Goal: Check status: Check status

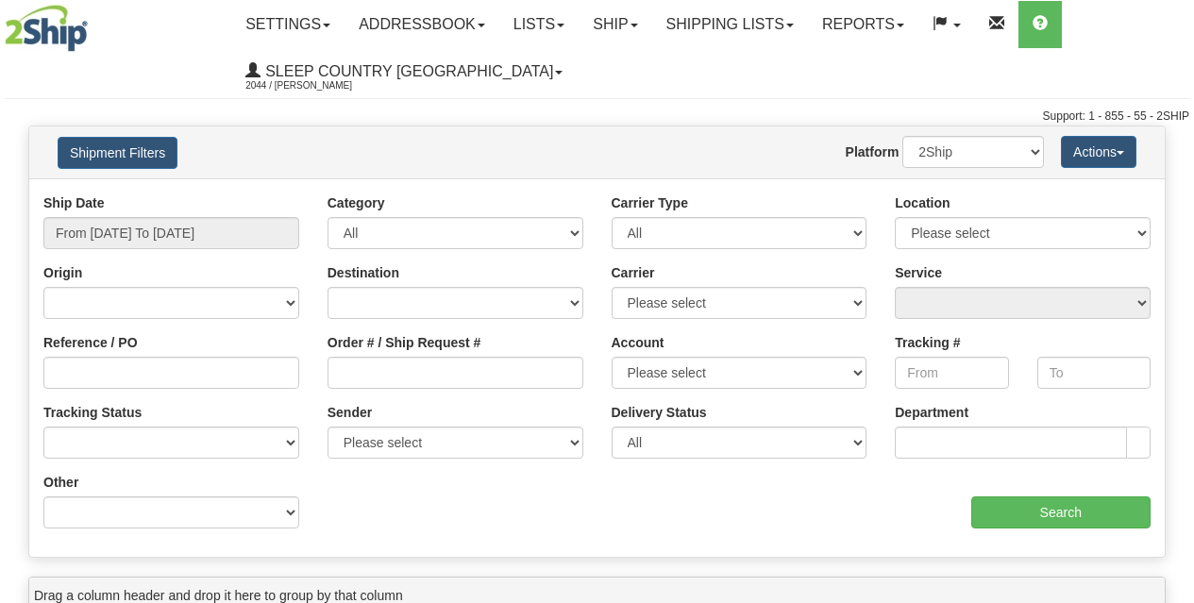
click at [1027, 167] on select "2Ship Imported" at bounding box center [973, 152] width 142 height 32
select select "1"
click at [902, 136] on select "2Ship Imported" at bounding box center [973, 152] width 142 height 32
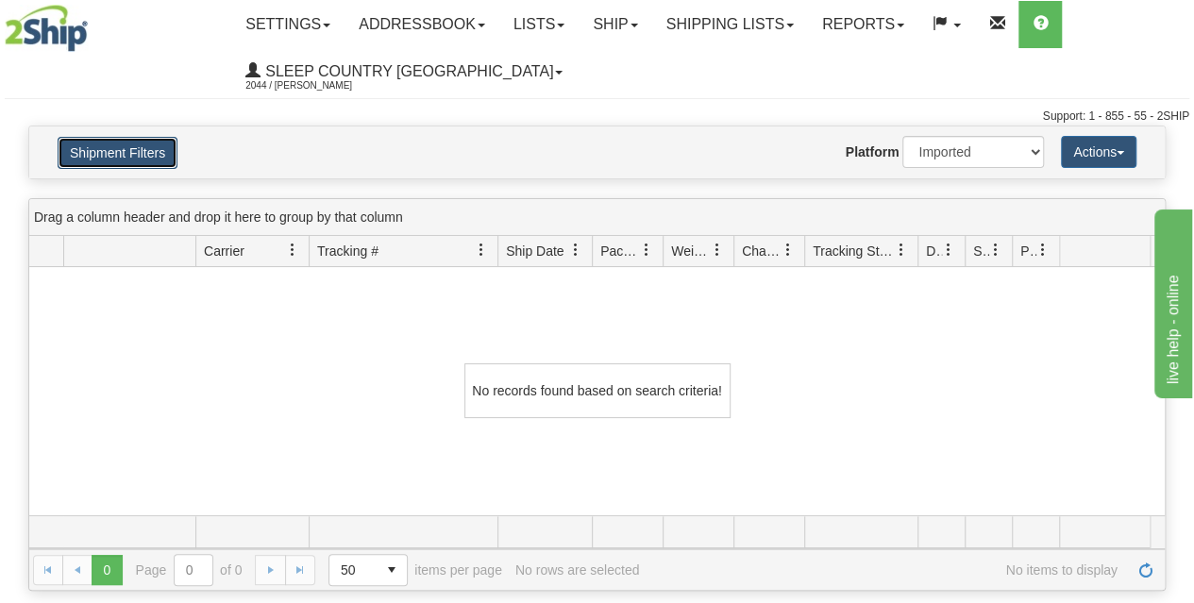
click at [140, 142] on button "Shipment Filters" at bounding box center [118, 153] width 120 height 32
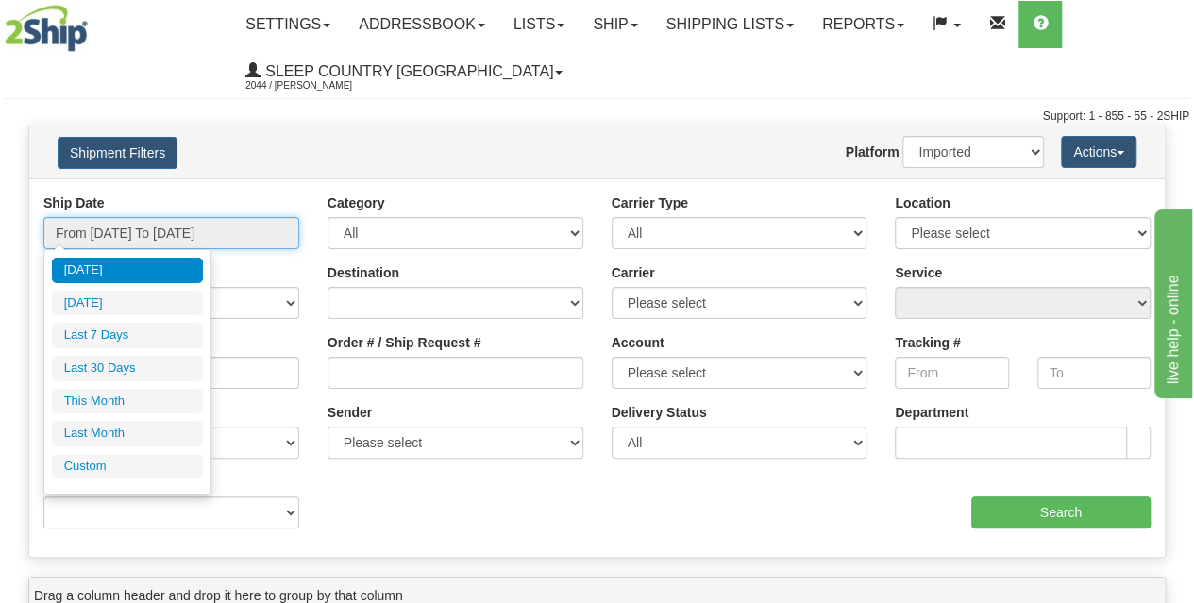
click at [131, 234] on input "From [DATE] To [DATE]" at bounding box center [171, 233] width 256 height 32
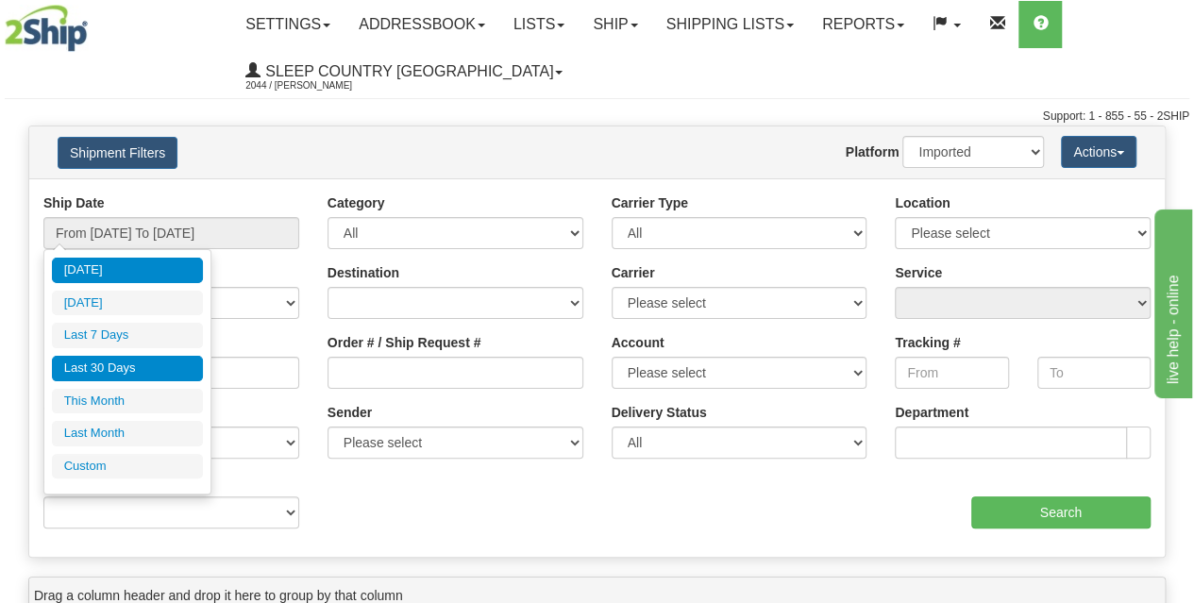
click at [142, 364] on li "Last 30 Days" at bounding box center [127, 368] width 151 height 25
type input "From [DATE] To [DATE]"
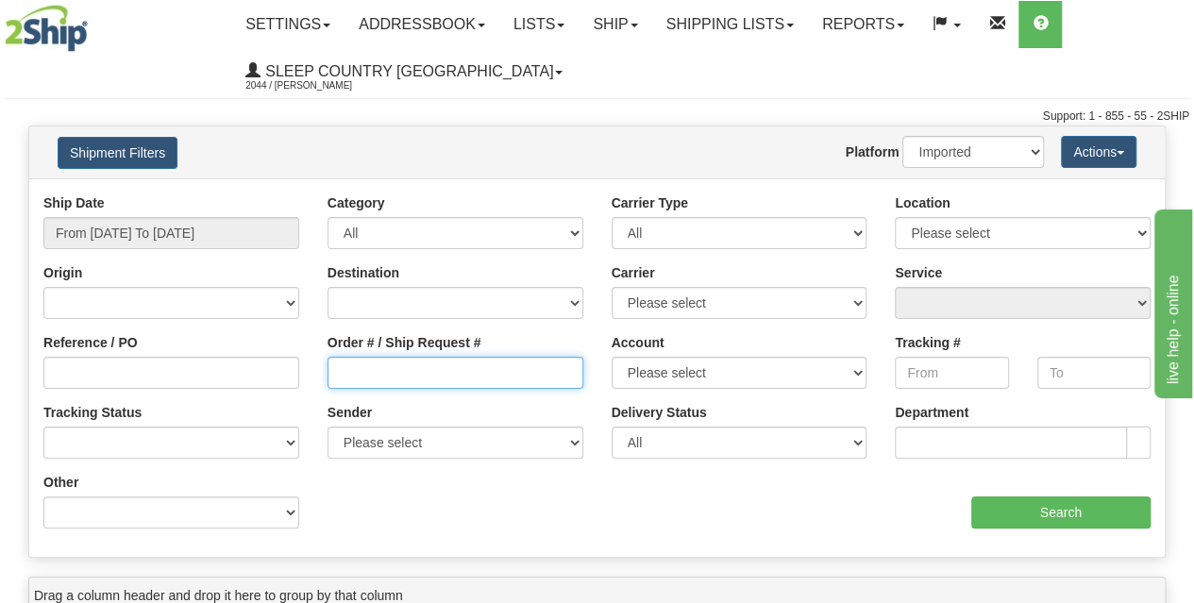
click at [373, 368] on input "Order # / Ship Request #" at bounding box center [455, 373] width 256 height 32
paste input "9000I021929"
type input "9000I021929"
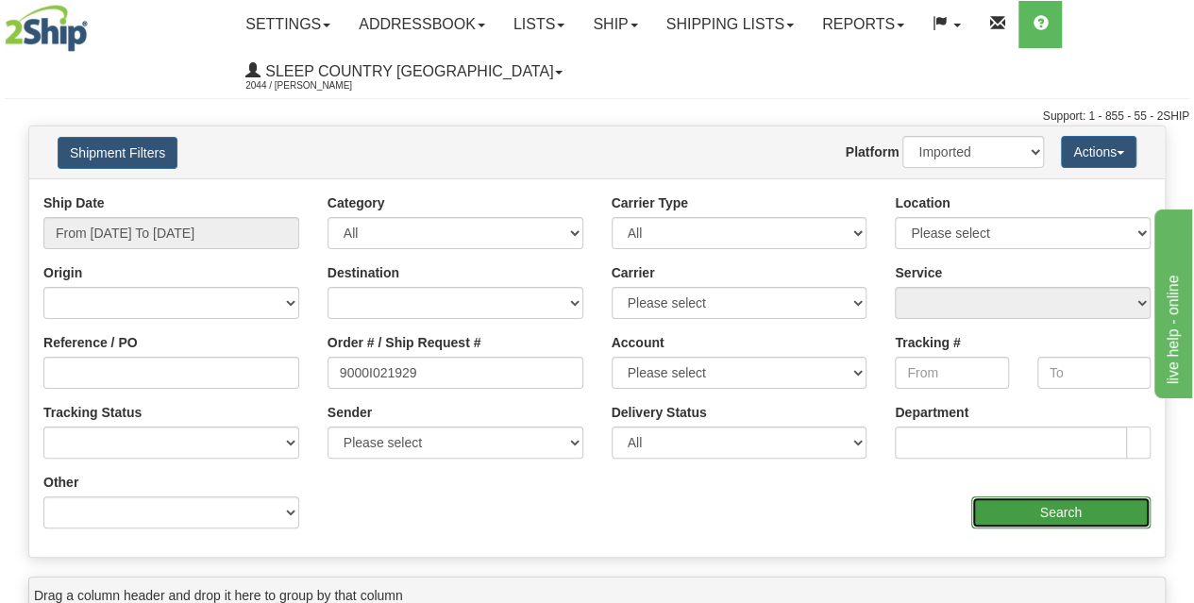
click at [996, 526] on input "Search" at bounding box center [1061, 512] width 180 height 32
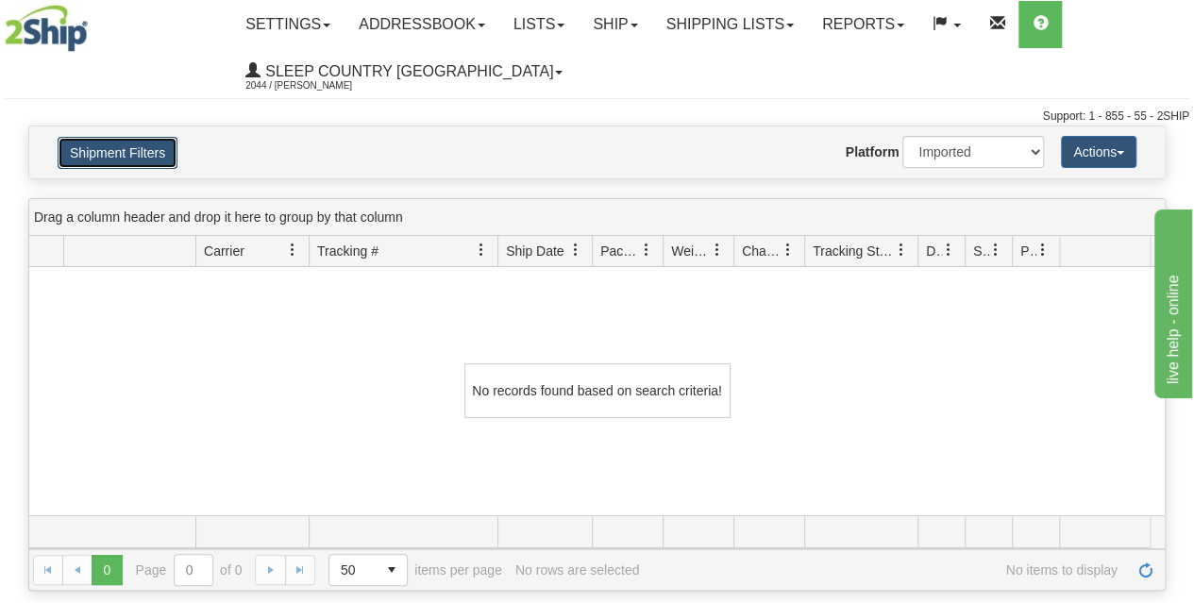
click at [117, 154] on button "Shipment Filters" at bounding box center [118, 153] width 120 height 32
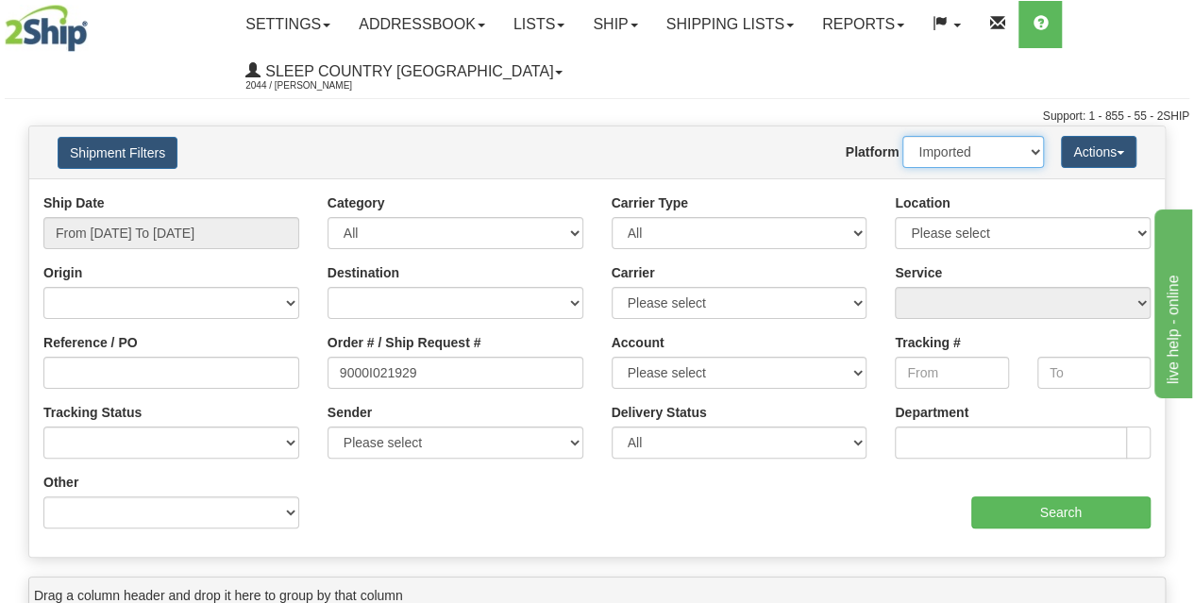
click at [968, 163] on select "2Ship Imported" at bounding box center [973, 152] width 142 height 32
drag, startPoint x: 968, startPoint y: 157, endPoint x: 927, endPoint y: 161, distance: 41.8
click at [968, 157] on select "2Ship Imported" at bounding box center [973, 152] width 142 height 32
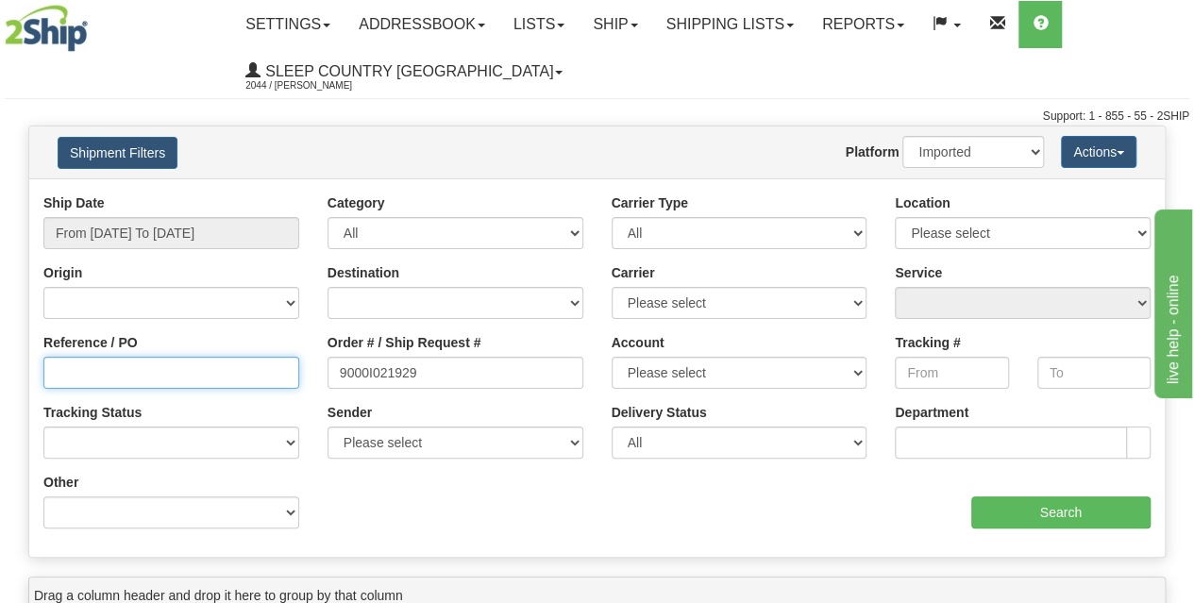
click at [219, 357] on input "Reference / PO" at bounding box center [171, 373] width 256 height 32
paste input "9000I021929"
type input "9000I021929"
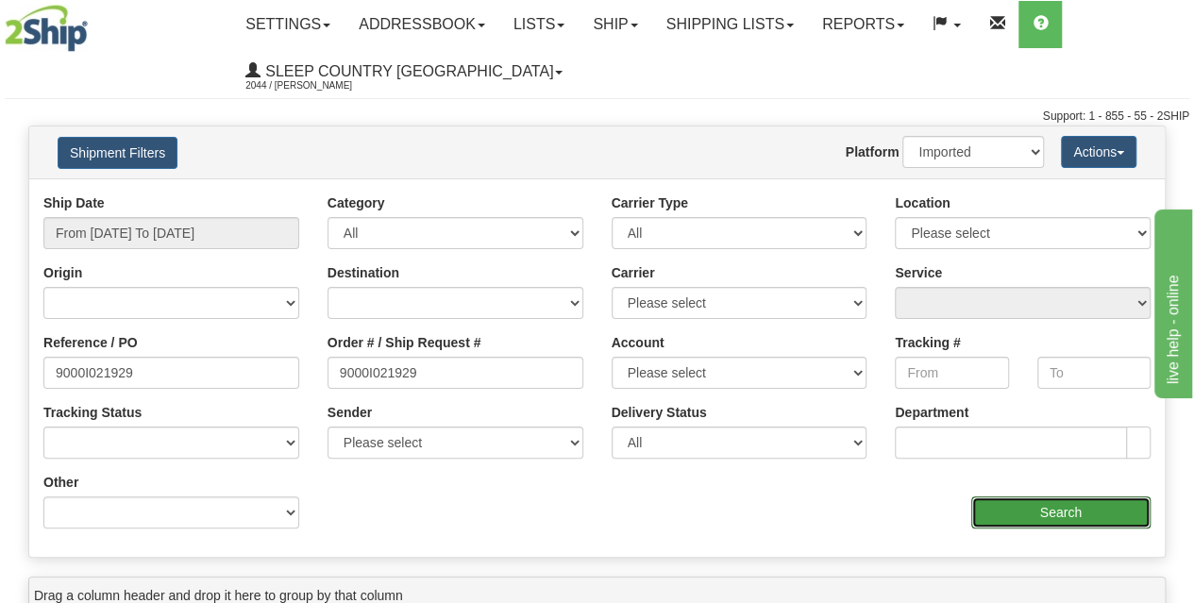
click at [1031, 510] on input "Search" at bounding box center [1061, 512] width 180 height 32
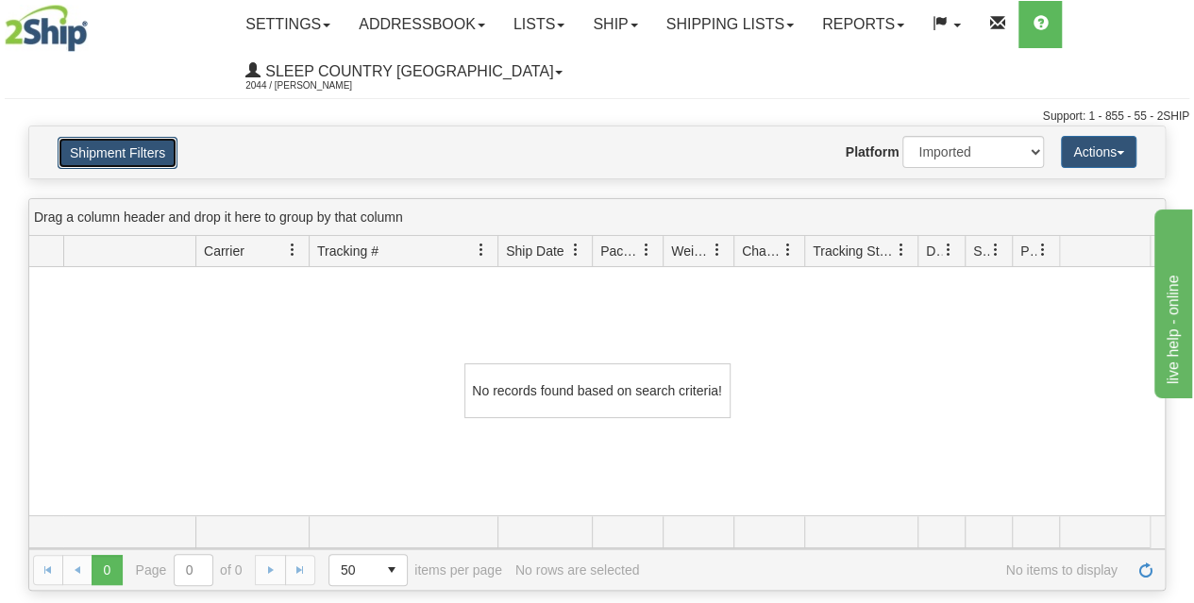
click at [123, 146] on button "Shipment Filters" at bounding box center [118, 153] width 120 height 32
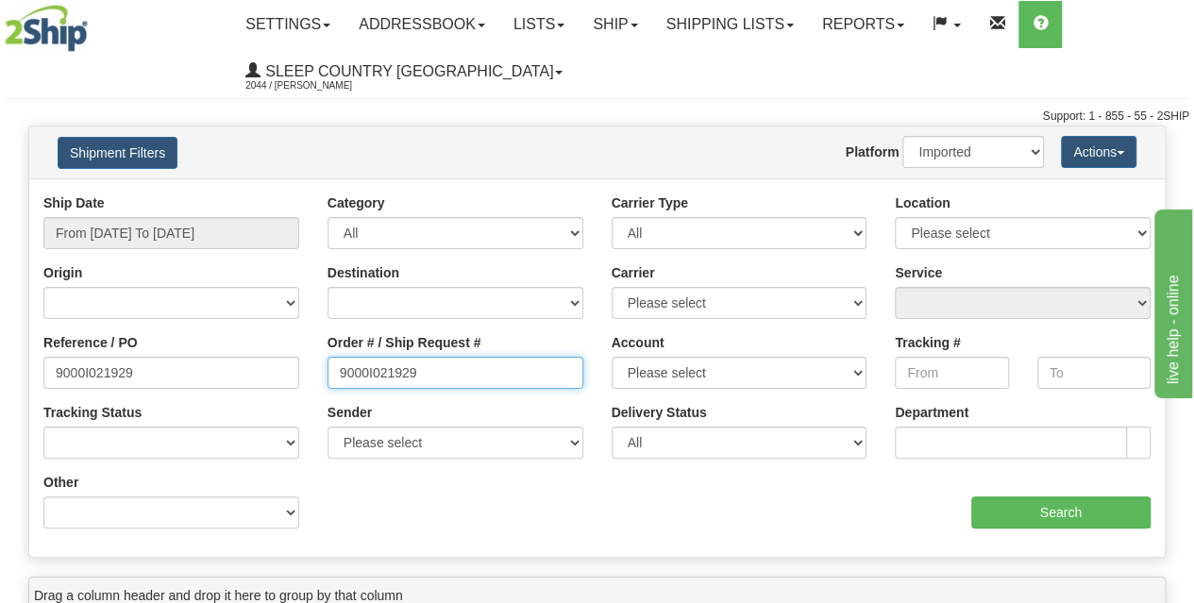
drag, startPoint x: 418, startPoint y: 362, endPoint x: 262, endPoint y: 355, distance: 155.9
click at [264, 193] on div "Reference / PO 9000I021929 Order # / Ship Request # 9000I021929 Account Please …" at bounding box center [596, 193] width 1135 height 0
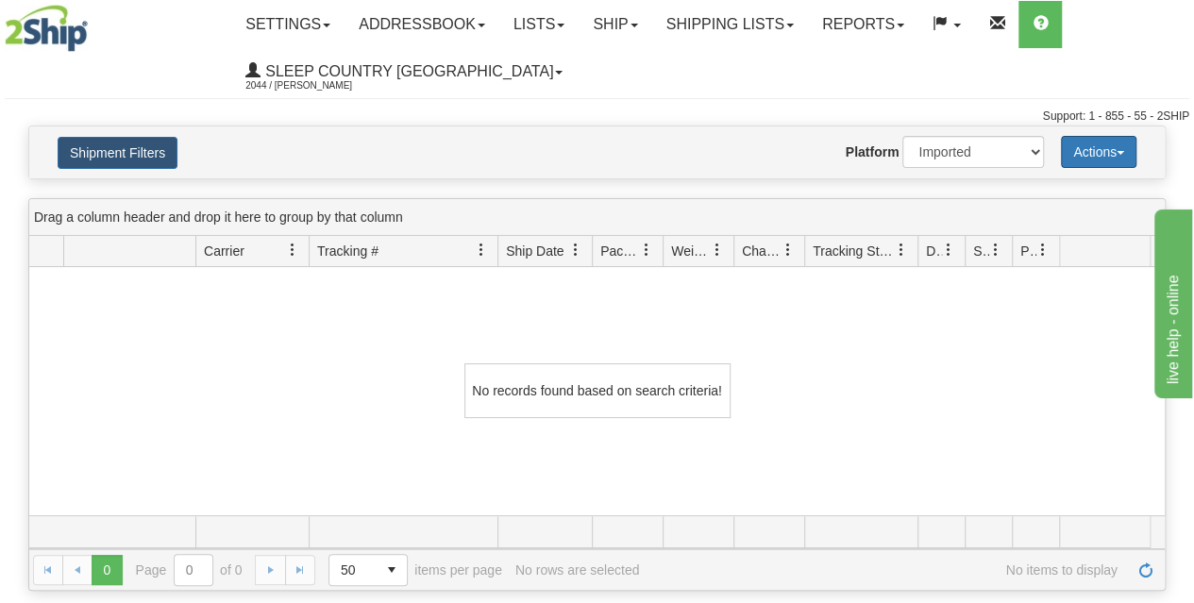
click at [1101, 150] on button "Actions" at bounding box center [1098, 152] width 75 height 32
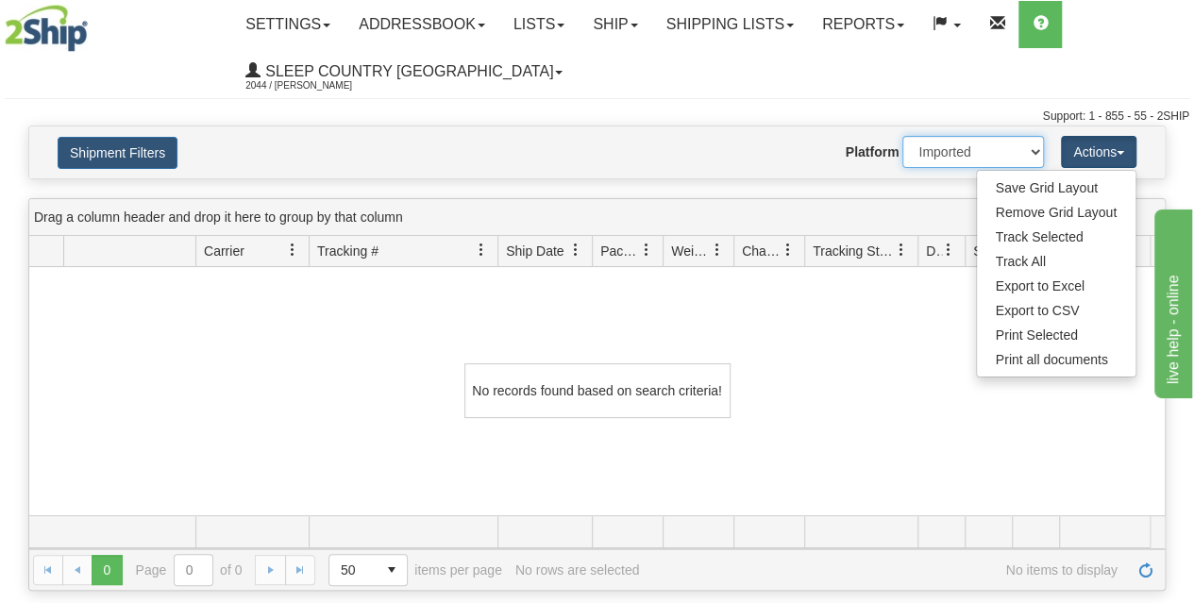
click at [964, 151] on select "2Ship Imported" at bounding box center [973, 152] width 142 height 32
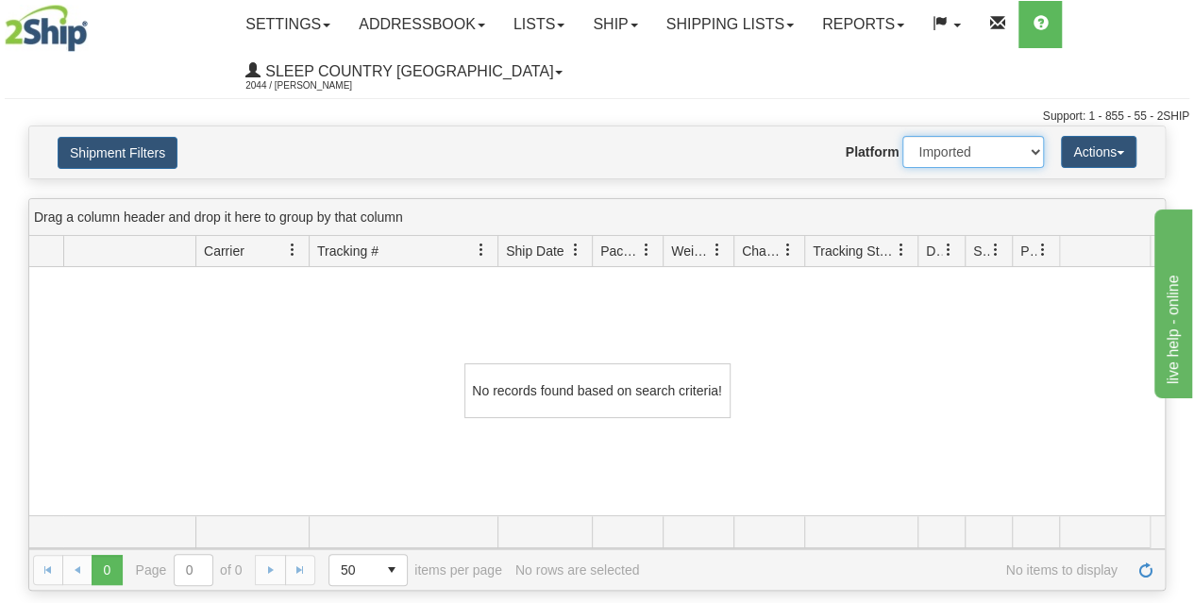
select select "0"
click at [902, 136] on select "2Ship Imported" at bounding box center [973, 152] width 142 height 32
click at [132, 161] on button "Shipment Filters" at bounding box center [118, 153] width 120 height 32
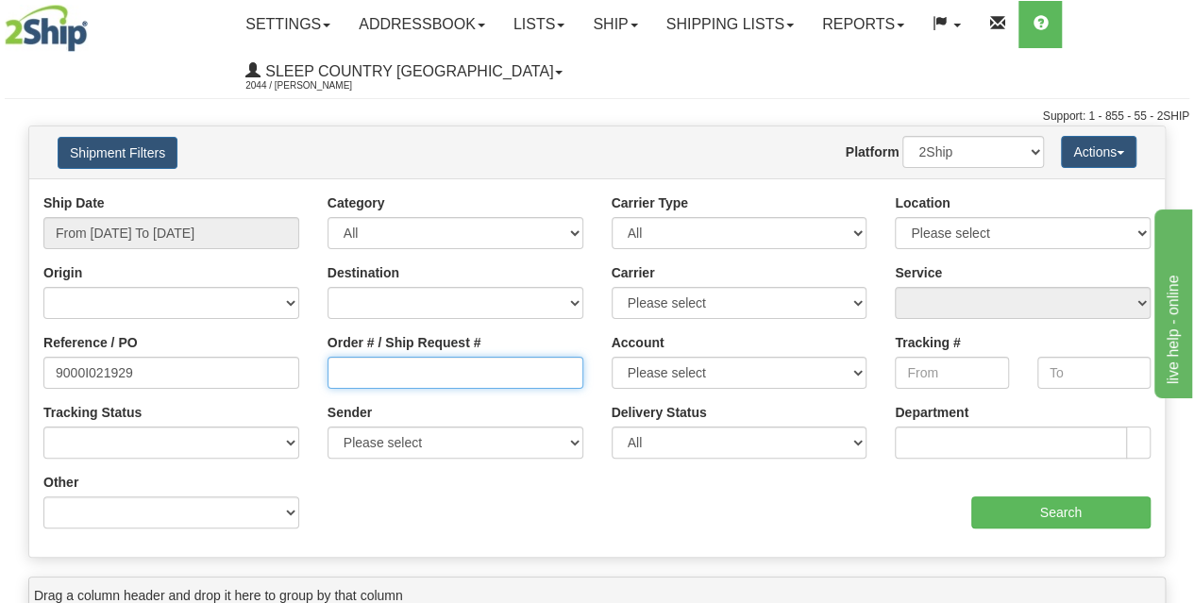
click at [365, 375] on input "Order # / Ship Request #" at bounding box center [455, 373] width 256 height 32
paste input "9000I021929"
type input "9000I021929"
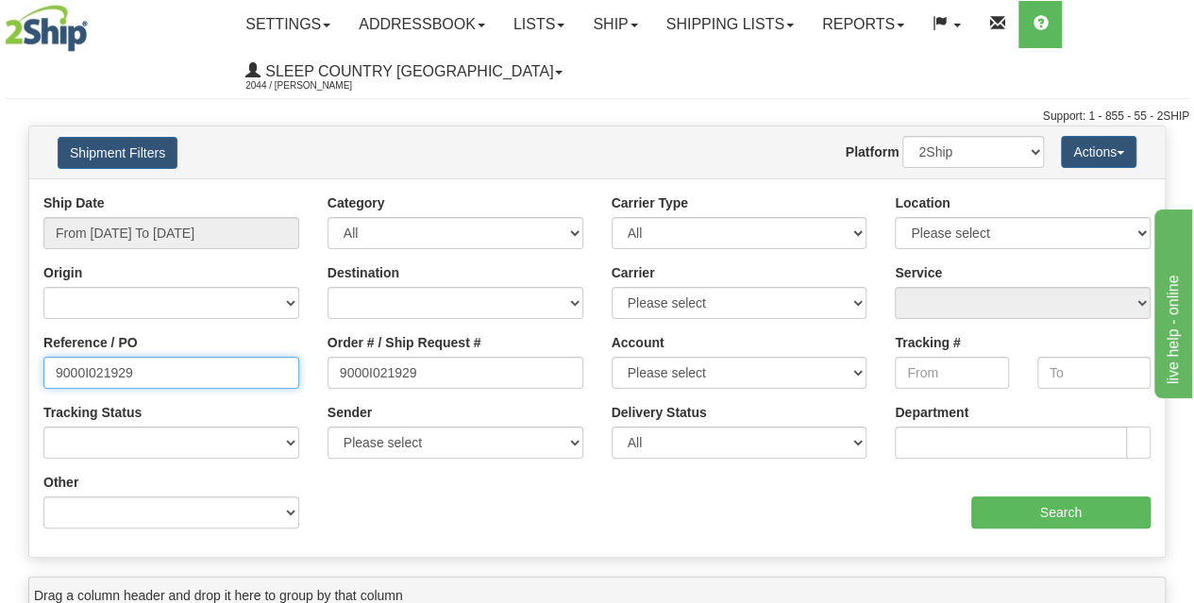
click at [159, 375] on input "9000I021929" at bounding box center [171, 373] width 256 height 32
drag, startPoint x: 172, startPoint y: 375, endPoint x: 0, endPoint y: 361, distance: 172.2
click at [0, 361] on div "Please wait... × Confirm Delete Delete Cancel × Confirm Delete Yes No Cancel × …" at bounding box center [597, 548] width 1194 height 844
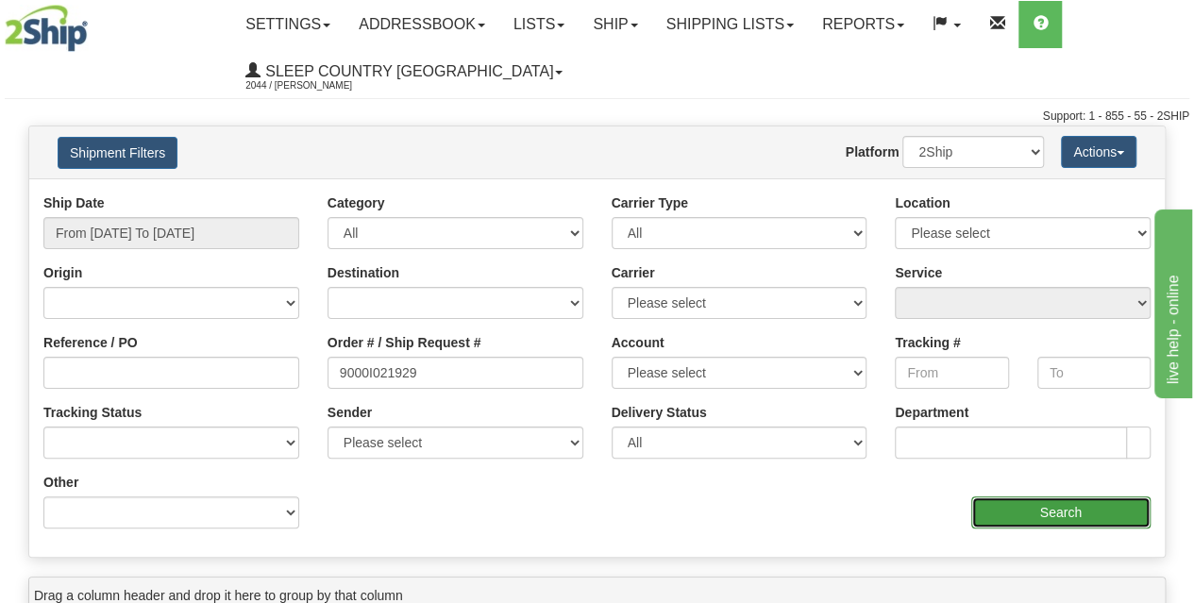
click at [1093, 511] on input "Search" at bounding box center [1061, 512] width 180 height 32
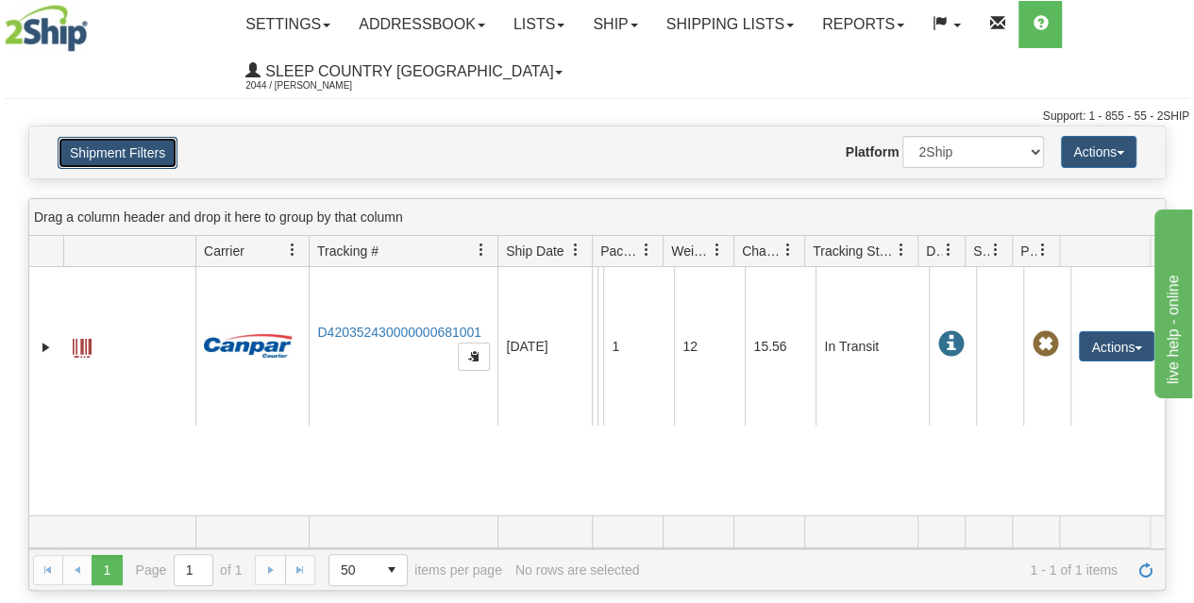
click at [107, 166] on button "Shipment Filters" at bounding box center [118, 153] width 120 height 32
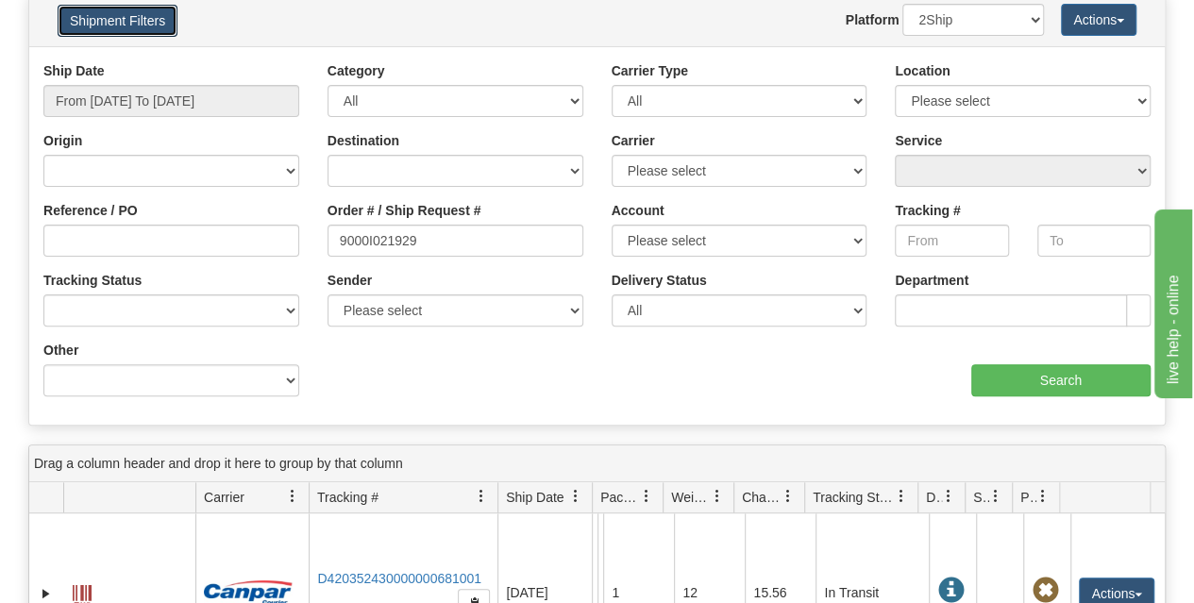
scroll to position [134, 0]
